Goal: Task Accomplishment & Management: Complete application form

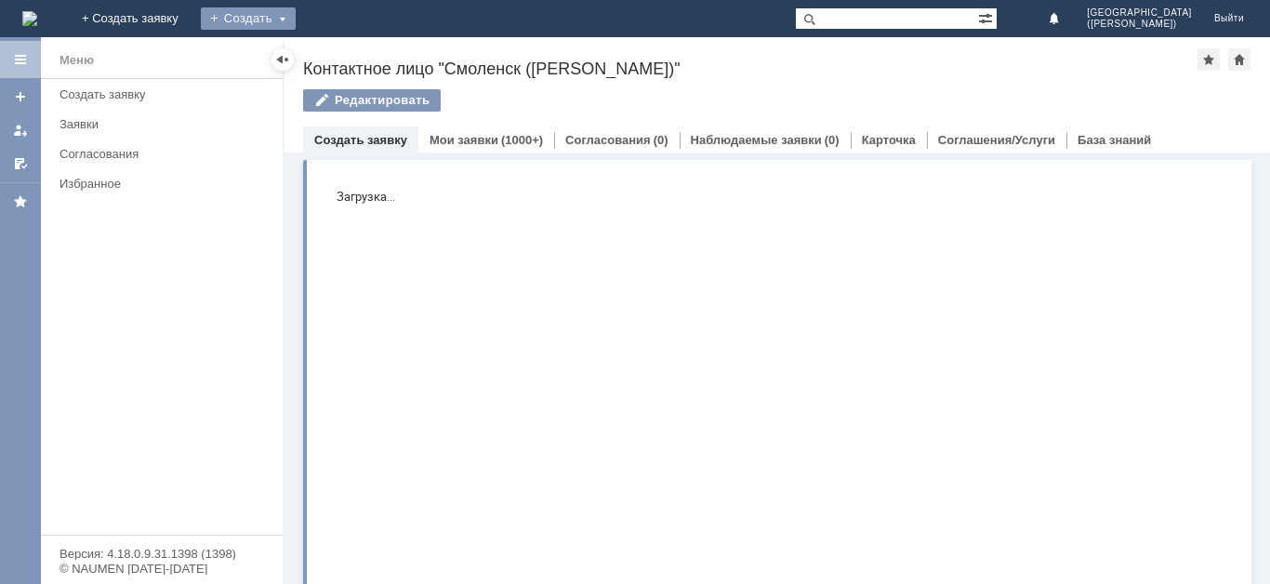
click at [296, 19] on div "Создать" at bounding box center [248, 18] width 95 height 22
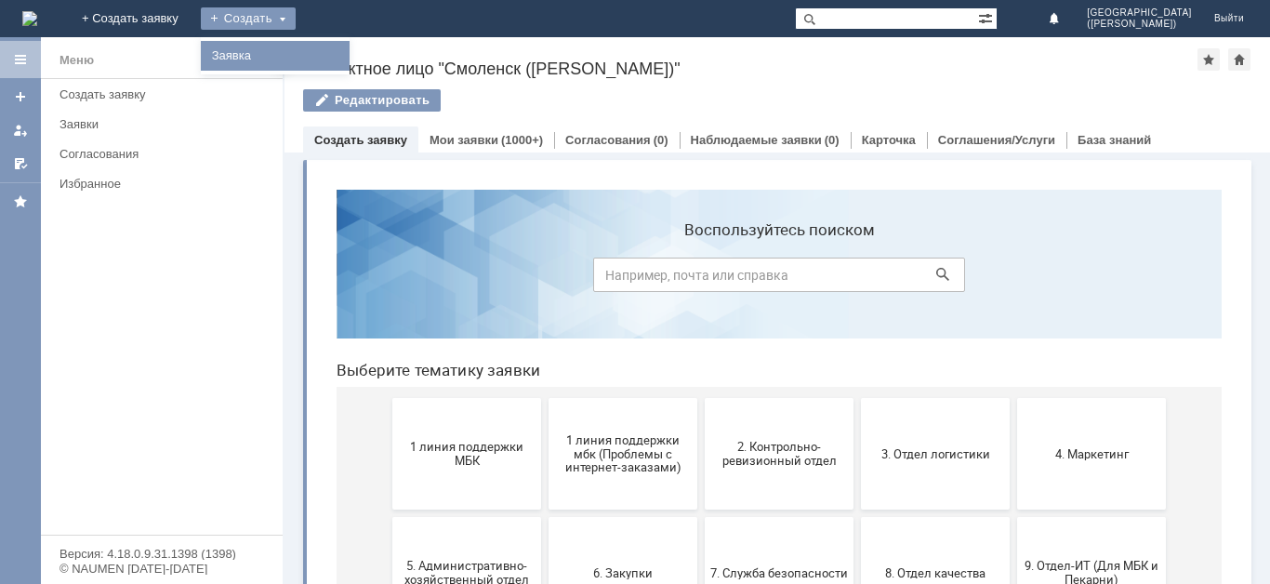
click at [346, 46] on link "Заявка" at bounding box center [275, 56] width 141 height 22
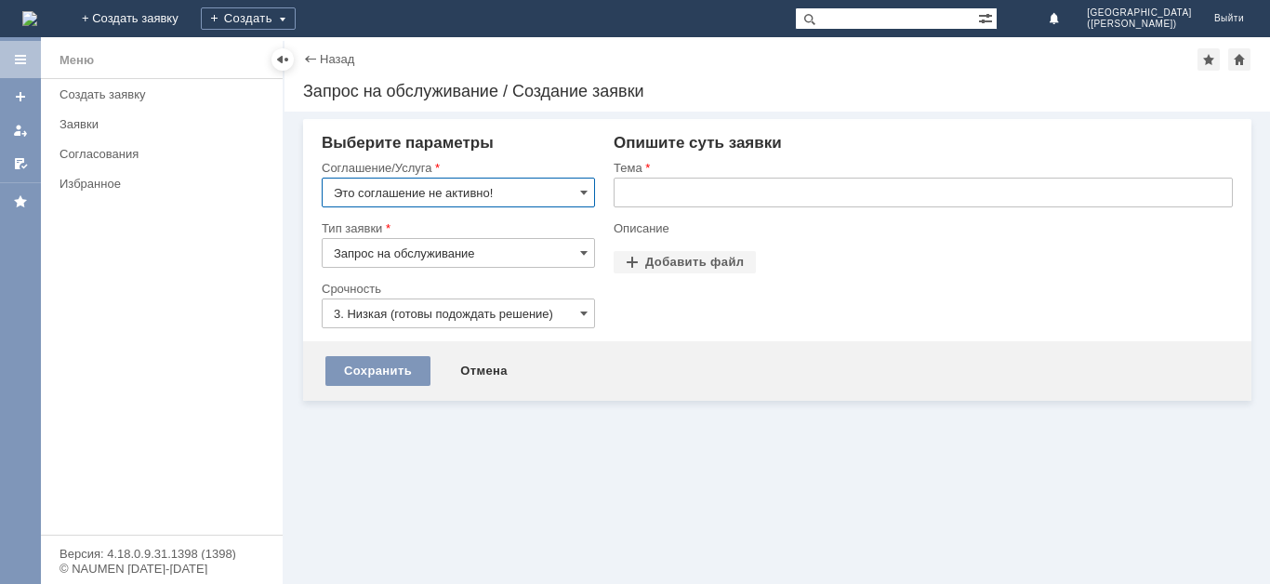
click at [403, 192] on input "Это соглашение не активно!" at bounding box center [458, 193] width 273 height 30
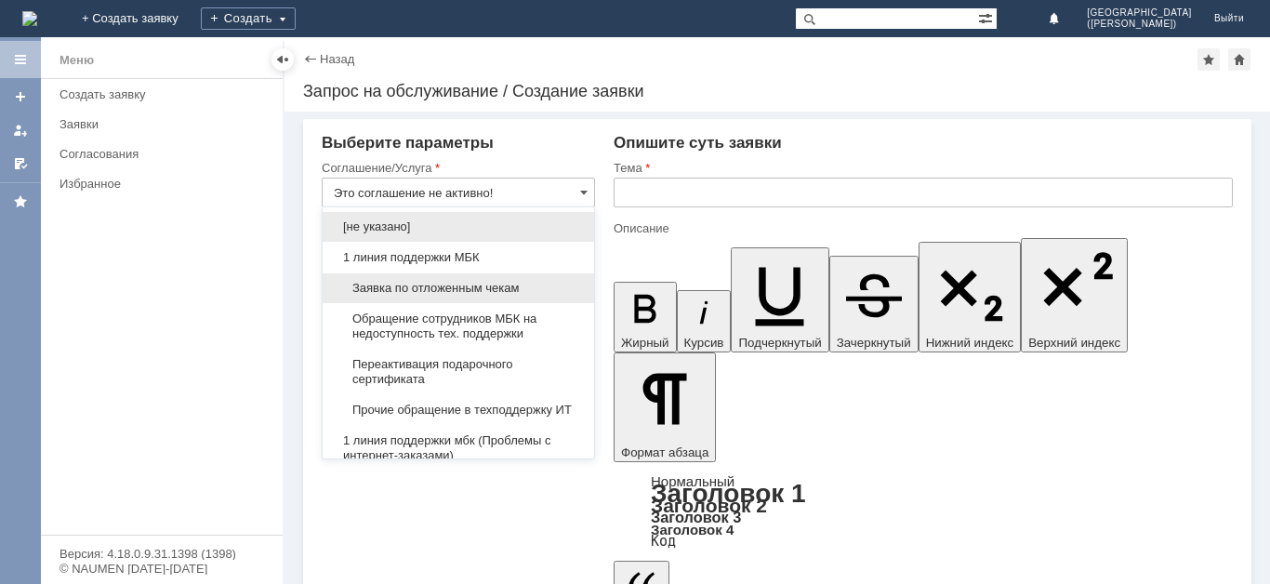
click at [412, 288] on span "Заявка по отложенным чекам" at bounding box center [458, 288] width 249 height 15
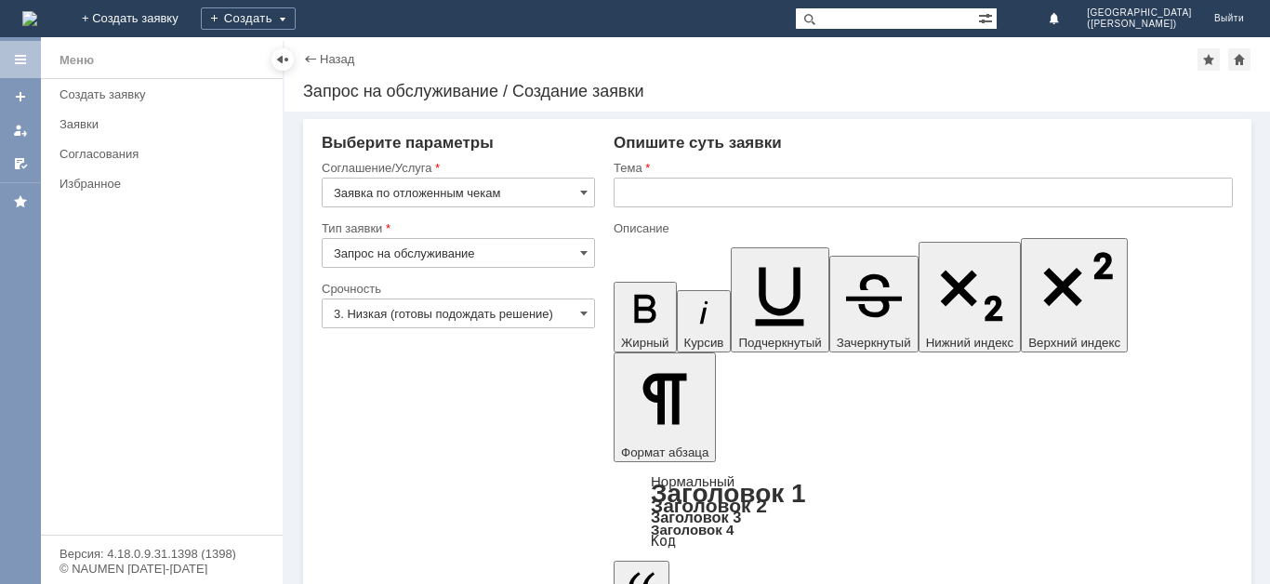
click at [420, 313] on input "3. Низкая (готовы подождать решение)" at bounding box center [458, 313] width 273 height 30
type input "Заявка по отложенным чекам"
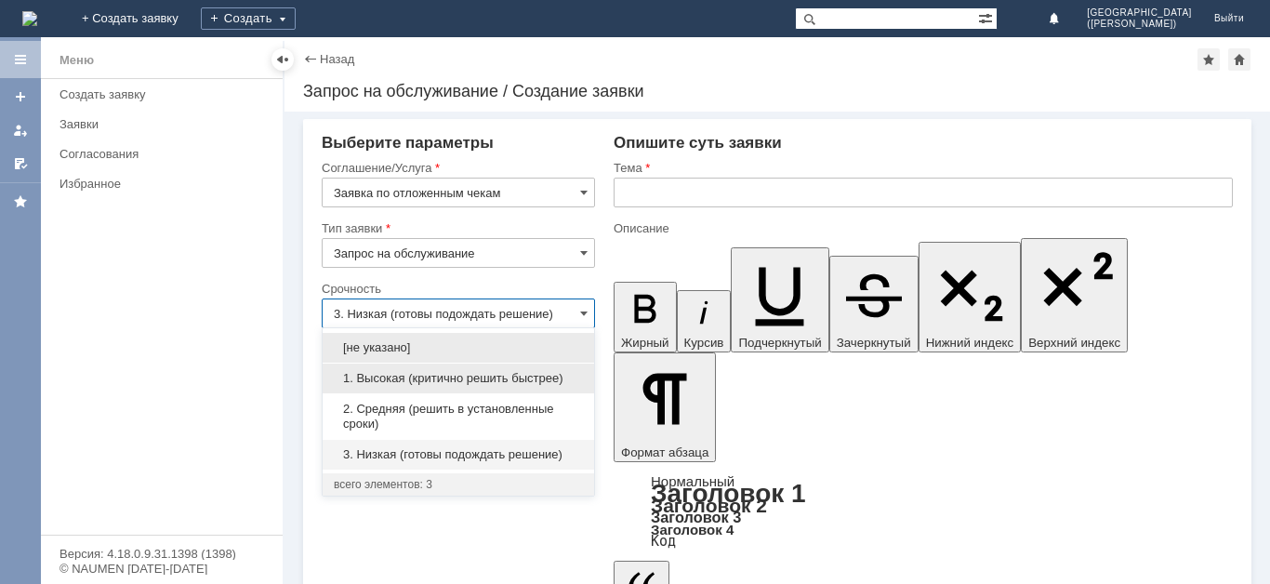
click at [436, 380] on span "1. Высокая (критично решить быстрее)" at bounding box center [458, 378] width 249 height 15
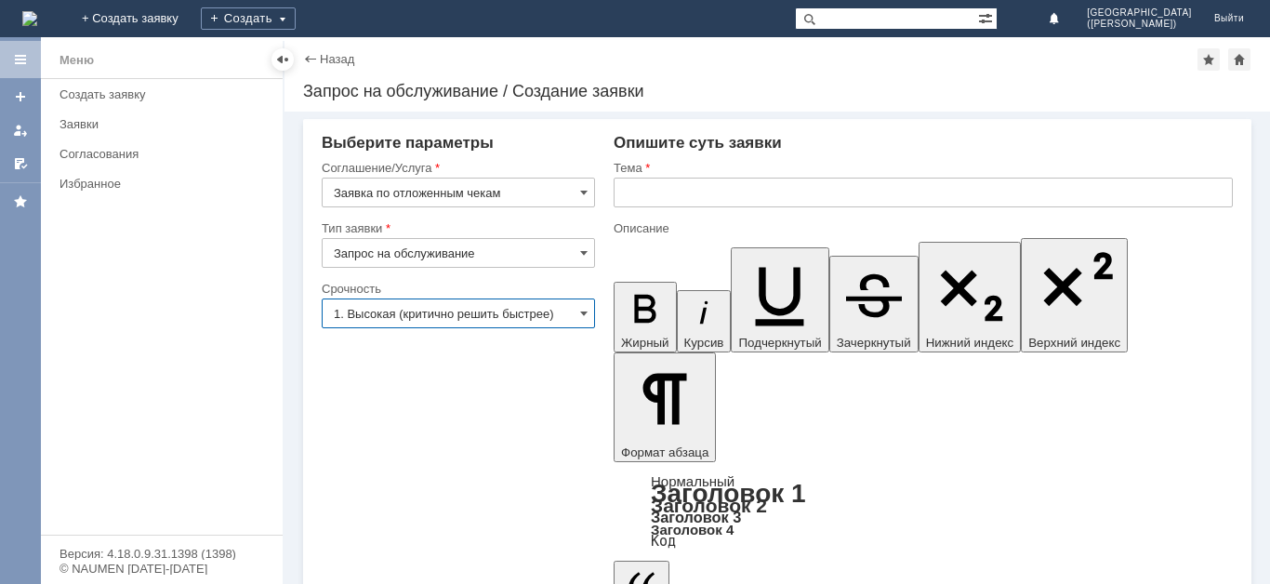
type input "1. Высокая (критично решить быстрее)"
click at [815, 192] on input "text" at bounding box center [923, 193] width 619 height 30
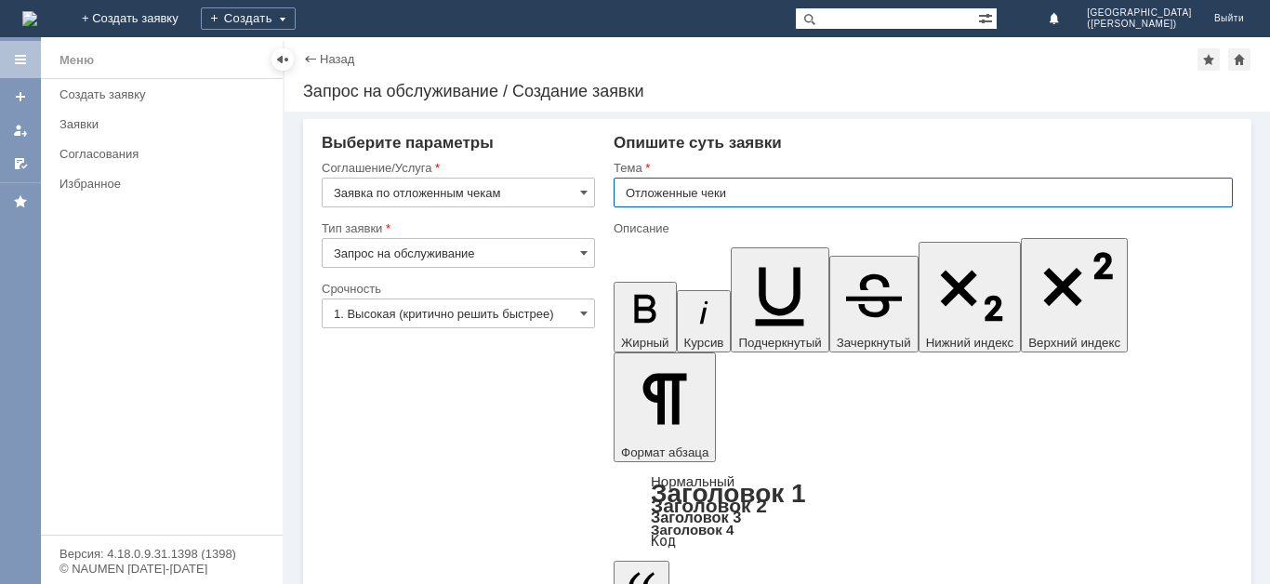
type input "Отложенные чеки"
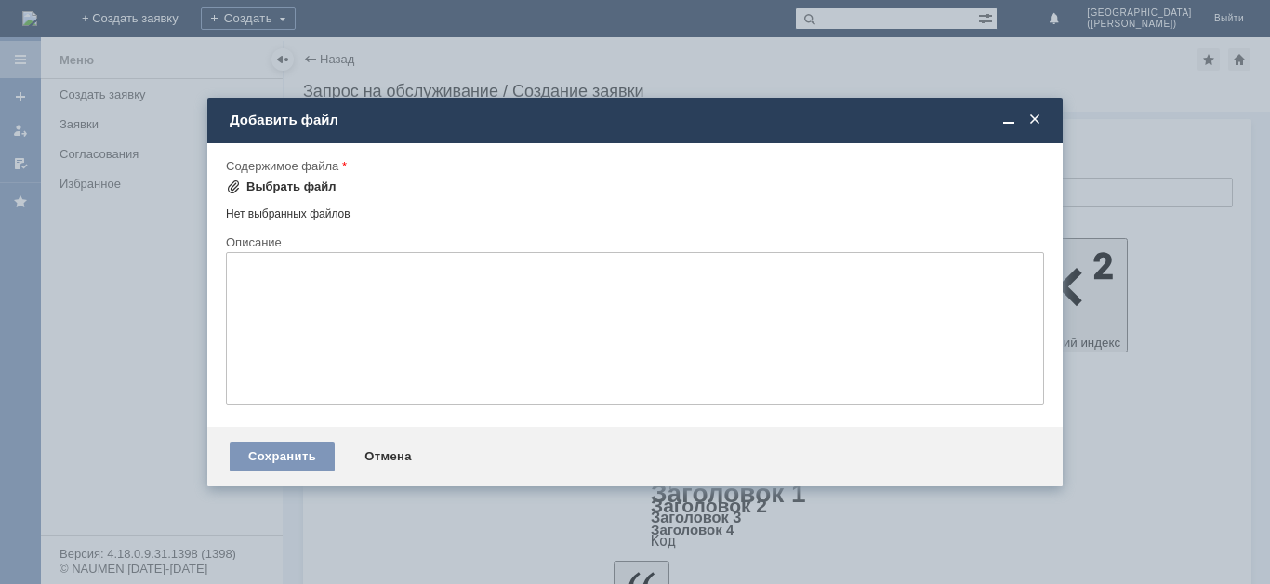
click at [311, 188] on div "Выбрать файл" at bounding box center [291, 186] width 90 height 15
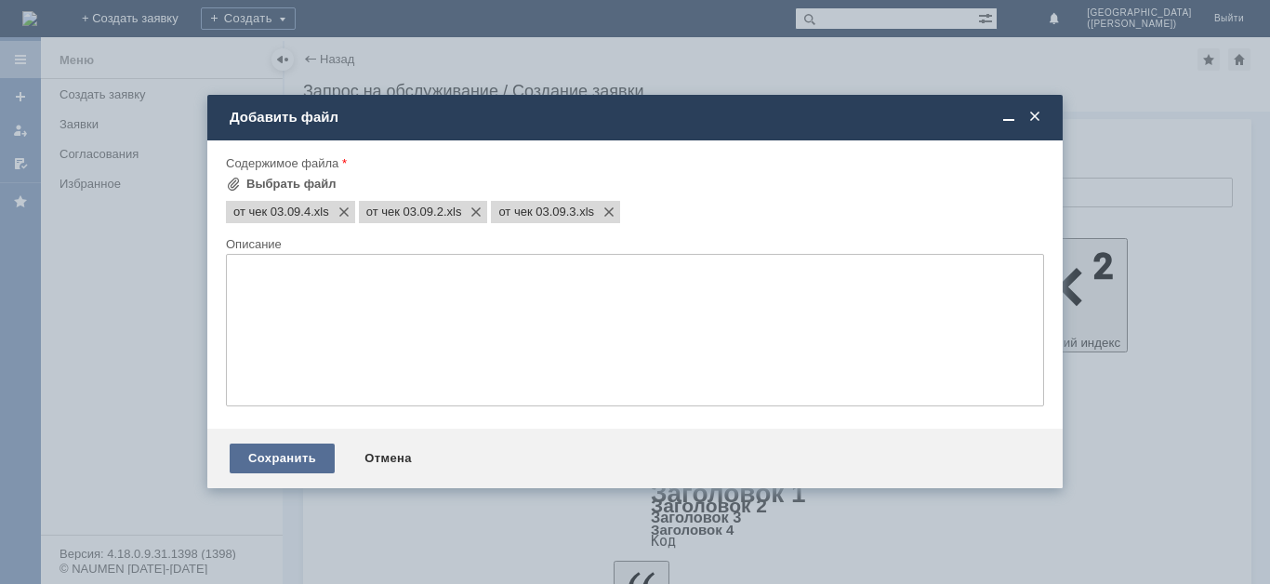
click at [317, 458] on div "Сохранить" at bounding box center [282, 458] width 105 height 30
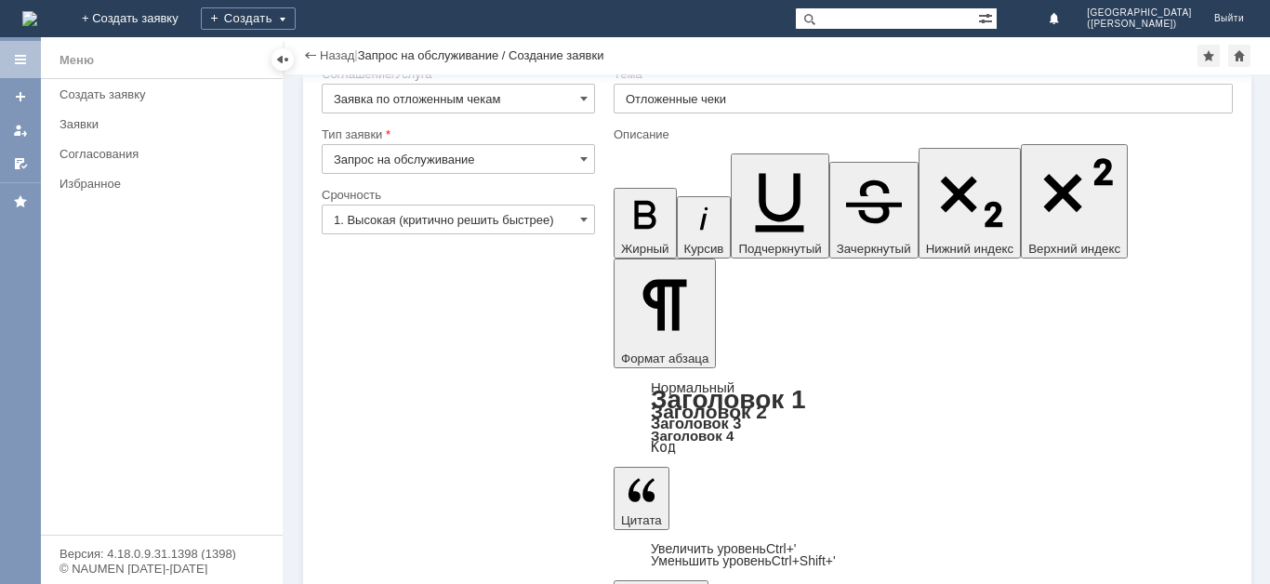
scroll to position [55, 0]
